Goal: Navigation & Orientation: Go to known website

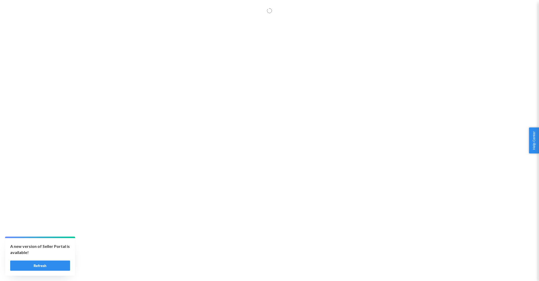
click at [48, 266] on button "Refresh" at bounding box center [40, 266] width 60 height 10
